Goal: Information Seeking & Learning: Check status

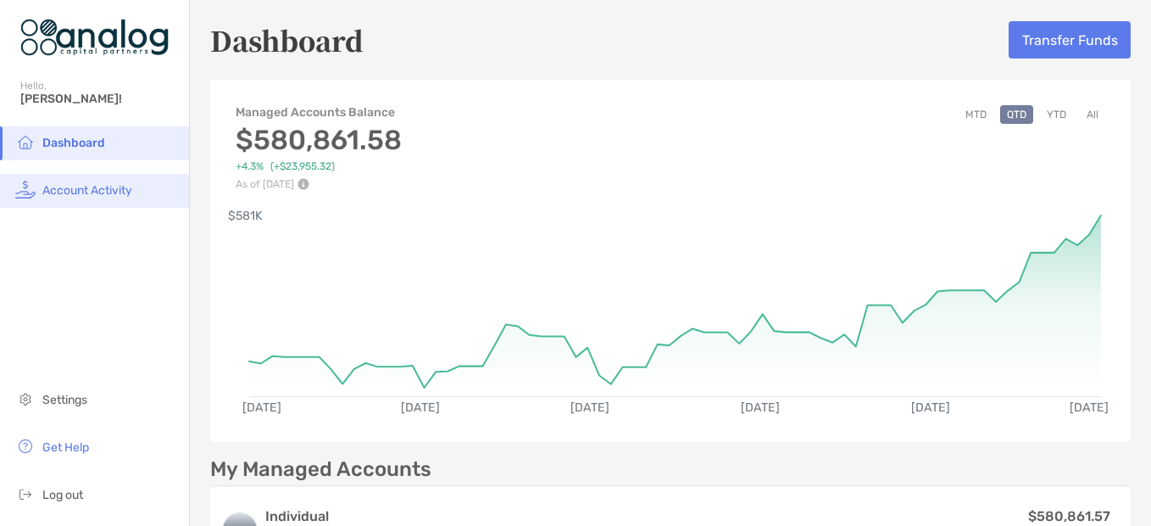
click at [90, 187] on span "Account Activity" at bounding box center [87, 190] width 90 height 14
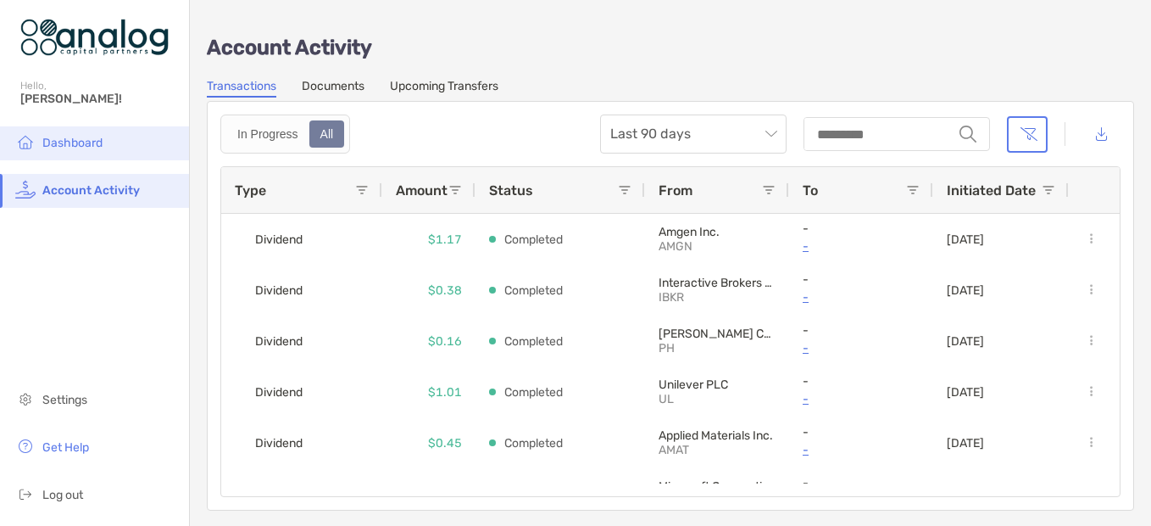
click at [93, 141] on span "Dashboard" at bounding box center [72, 143] width 60 height 14
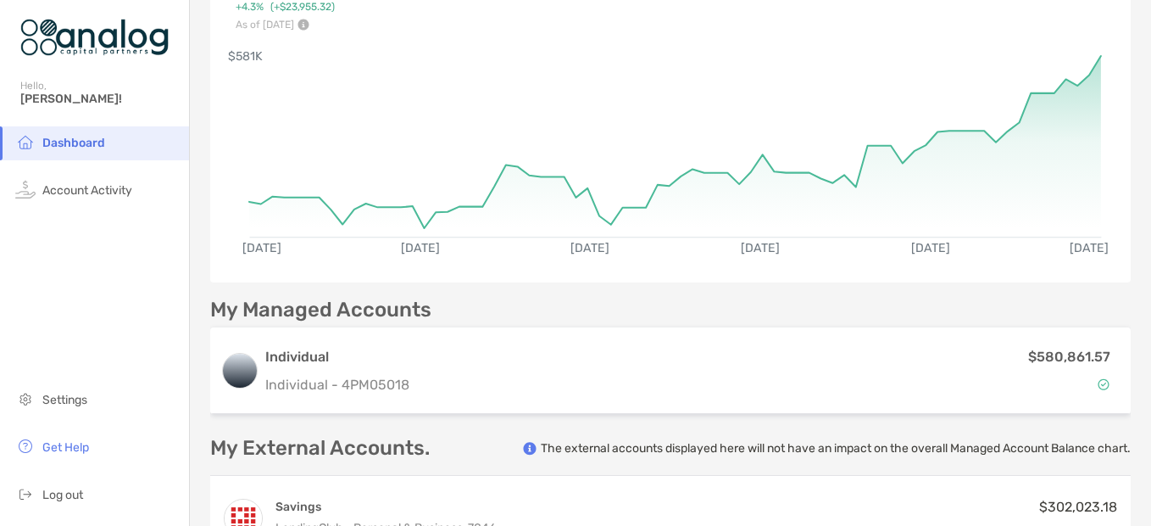
scroll to position [170, 0]
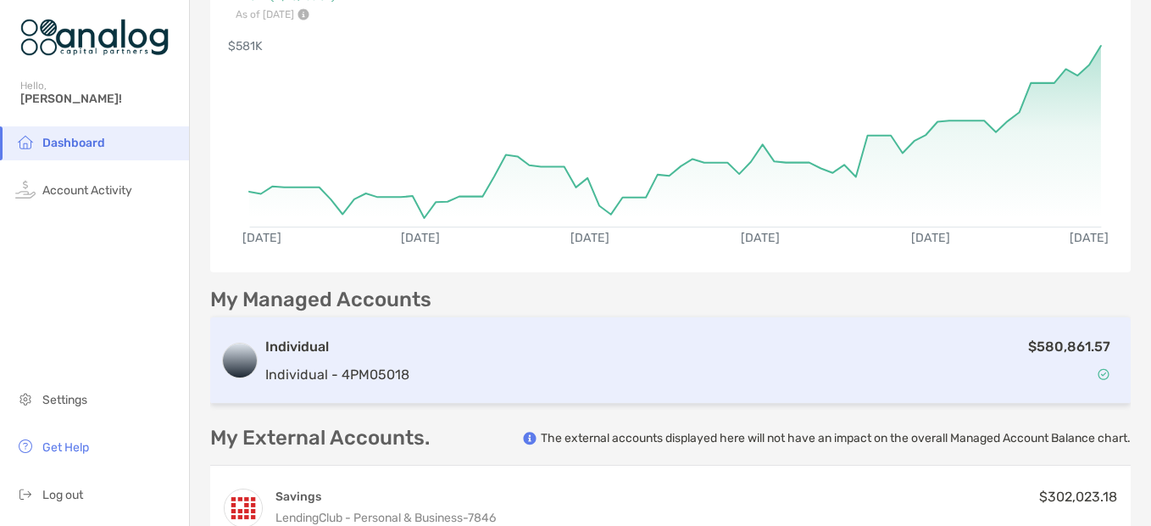
click at [308, 359] on div "Individual Individual - 4PM05018" at bounding box center [337, 361] width 144 height 48
